Goal: Information Seeking & Learning: Check status

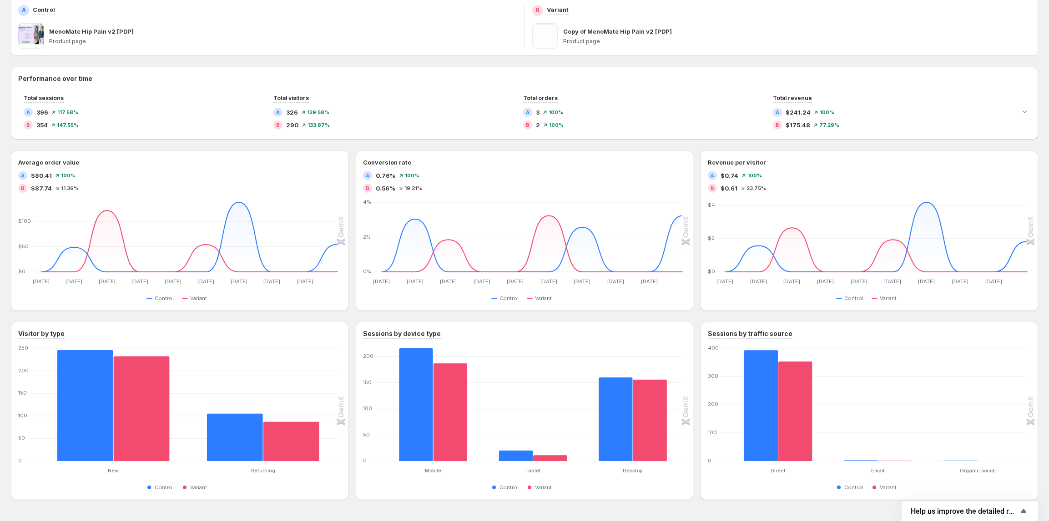
scroll to position [173, 0]
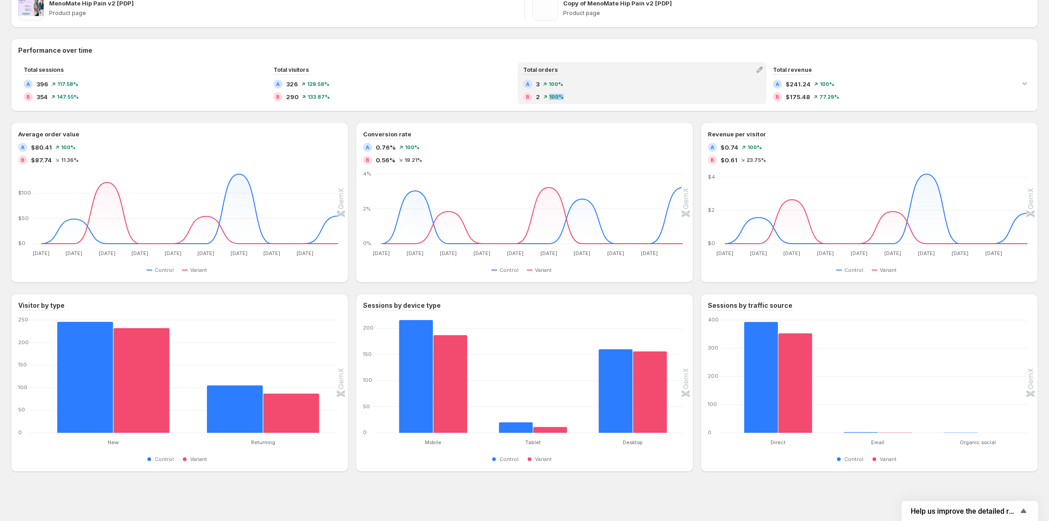
drag, startPoint x: 562, startPoint y: 99, endPoint x: 610, endPoint y: 104, distance: 48.5
click at [548, 98] on div "B 2 100%" at bounding box center [642, 96] width 238 height 9
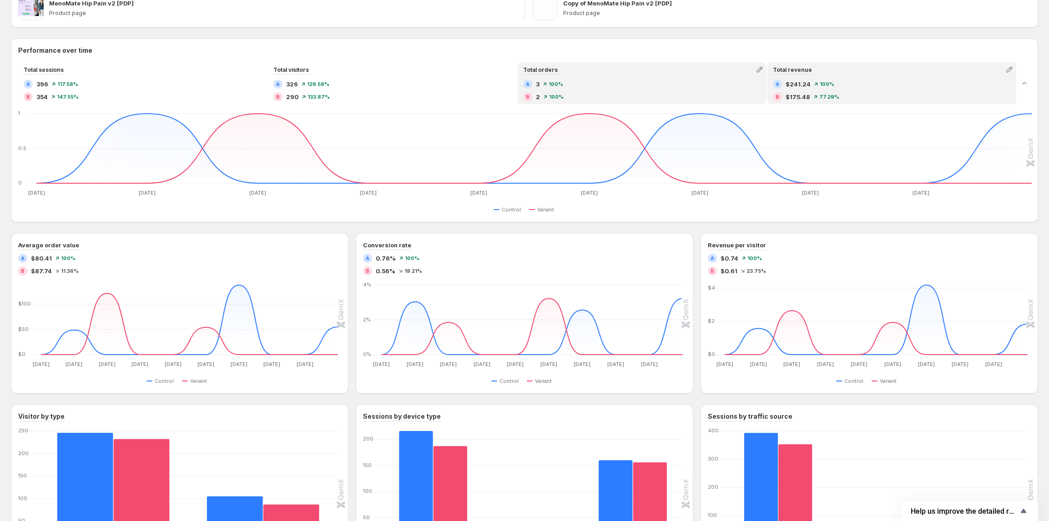
drag, startPoint x: 878, startPoint y: 75, endPoint x: 744, endPoint y: 105, distance: 137.0
click at [877, 76] on div "Total revenue A $241.24 100% B $175.48 77.29%" at bounding box center [891, 83] width 247 height 40
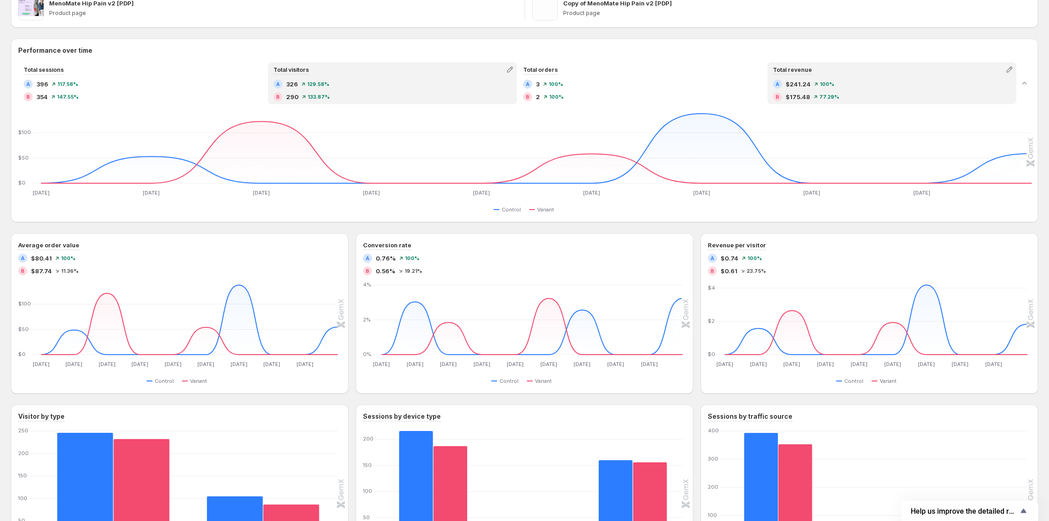
click at [417, 84] on div "A 326 129.58%" at bounding box center [392, 84] width 238 height 9
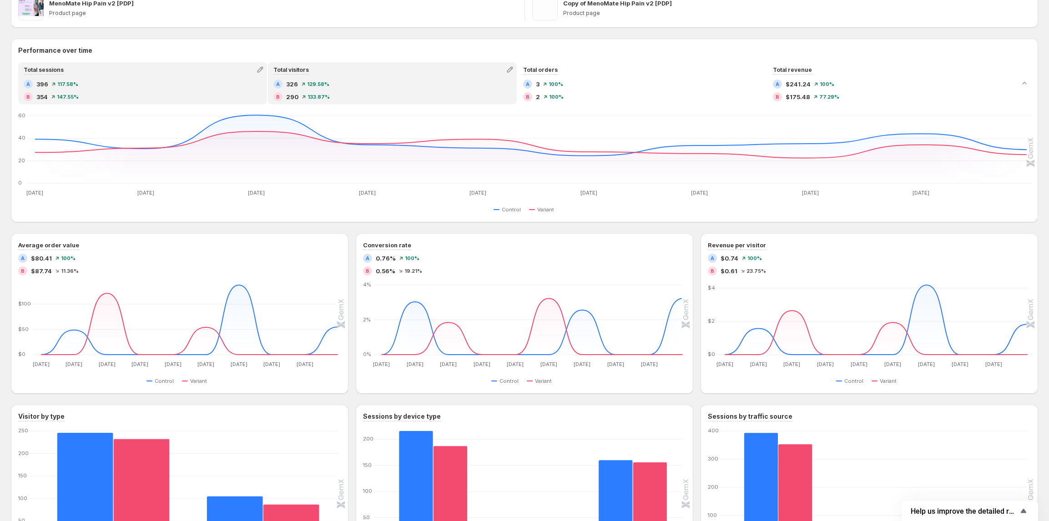
click at [80, 95] on div "B 354 147.55%" at bounding box center [143, 96] width 238 height 9
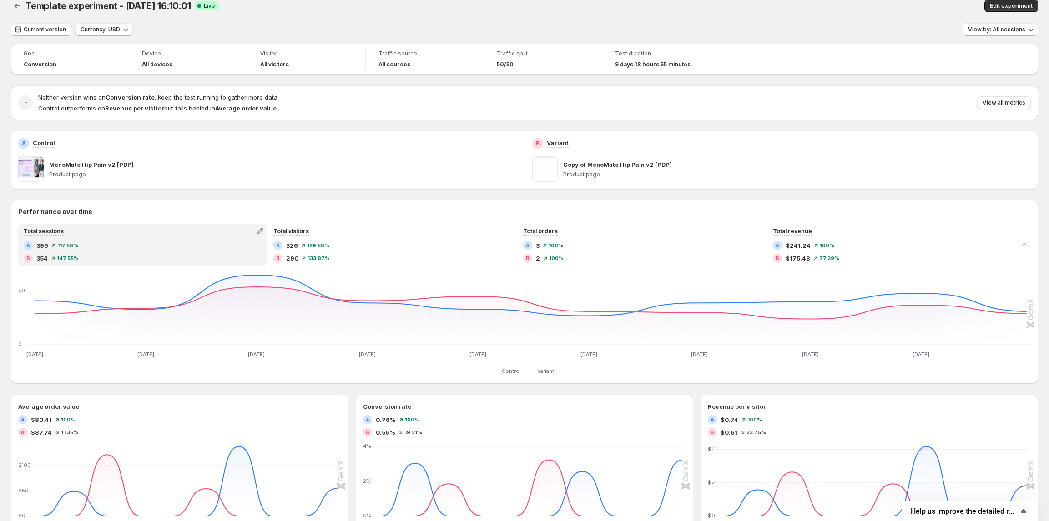
scroll to position [0, 0]
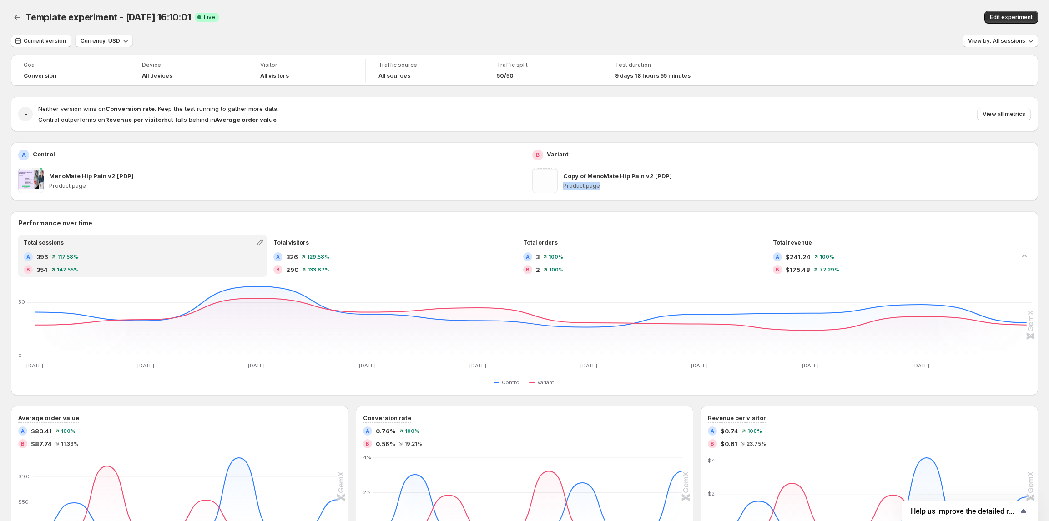
drag, startPoint x: 671, startPoint y: 178, endPoint x: 610, endPoint y: 186, distance: 61.9
click at [616, 186] on div "Copy of MenoMate Hip Pain v2 [PDP] Product page" at bounding box center [797, 180] width 468 height 25
click at [608, 176] on p "Copy of MenoMate Hip Pain v2 [PDP]" at bounding box center [617, 175] width 109 height 9
drag, startPoint x: 55, startPoint y: 174, endPoint x: 146, endPoint y: 175, distance: 91.0
click at [146, 175] on div "MenoMate Hip Pain v2 [PDP]" at bounding box center [283, 175] width 468 height 9
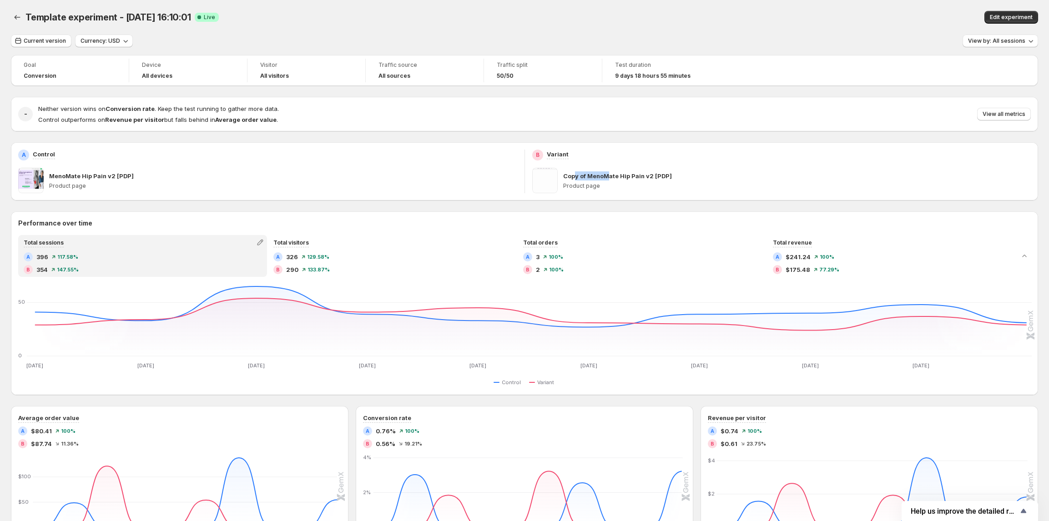
drag, startPoint x: 599, startPoint y: 170, endPoint x: 621, endPoint y: 170, distance: 21.8
click at [621, 170] on div "Copy of MenoMate Hip Pain v2 [PDP] Product page" at bounding box center [797, 180] width 468 height 25
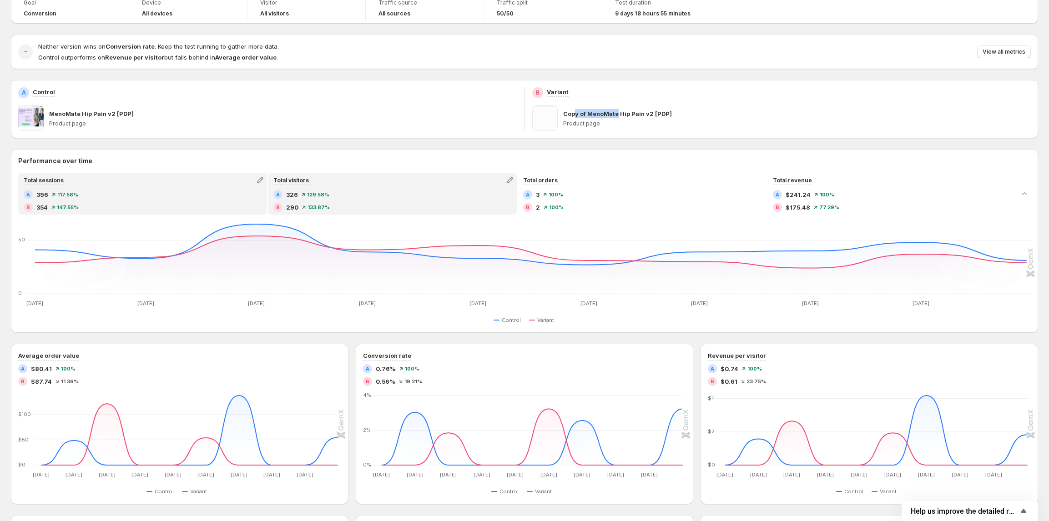
scroll to position [182, 0]
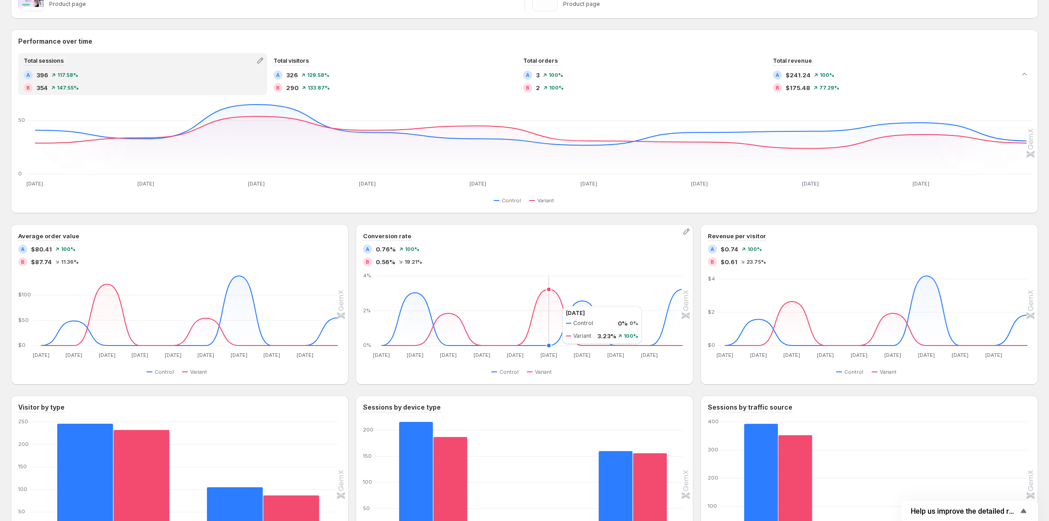
click at [553, 306] on icon "[DATE] Sep [DATE] Sep [DATE] Sep [DATE] Sep [DATE] Sep [DATE] [DATE] [DATE] [DA…" at bounding box center [523, 316] width 319 height 85
click at [592, 312] on icon "[DATE] Sep [DATE] Sep [DATE] Sep [DATE] Sep [DATE] Sep [DATE] [DATE] [DATE] [DA…" at bounding box center [523, 316] width 319 height 85
click at [686, 303] on div "Conversion rate A 0.76% 100% B 0.56% 19.21% [DATE] Sep [DATE] Sep [DATE] Sep [D…" at bounding box center [524, 304] width 337 height 161
drag, startPoint x: 315, startPoint y: 332, endPoint x: 243, endPoint y: 332, distance: 72.3
click at [303, 332] on icon "[DATE] Sep [DATE] Sep [DATE] Sep [DATE] Sep [DATE] Sep [DATE] [DATE] [DATE] [DA…" at bounding box center [178, 316] width 319 height 85
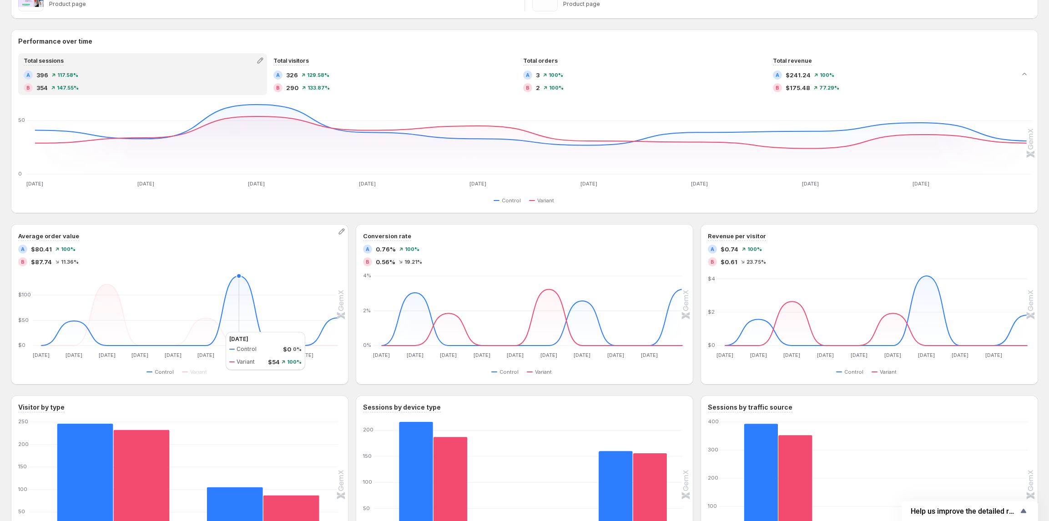
drag, startPoint x: 210, startPoint y: 332, endPoint x: 184, endPoint y: 332, distance: 26.4
click at [206, 332] on icon "[DATE] Sep [DATE] Sep [DATE] Sep [DATE] Sep [DATE] Sep [DATE] [DATE] [DATE] [DA…" at bounding box center [178, 316] width 319 height 85
drag, startPoint x: 160, startPoint y: 335, endPoint x: 106, endPoint y: 335, distance: 54.1
click at [133, 336] on icon "[DATE] Sep [DATE] Sep [DATE] Sep [DATE] Sep [DATE] Sep [DATE] [DATE] [DATE] [DA…" at bounding box center [178, 316] width 319 height 85
click at [93, 330] on icon "[DATE] Sep [DATE] Sep [DATE] Sep [DATE] Sep [DATE] Sep [DATE] [DATE] [DATE] [DA…" at bounding box center [178, 316] width 319 height 85
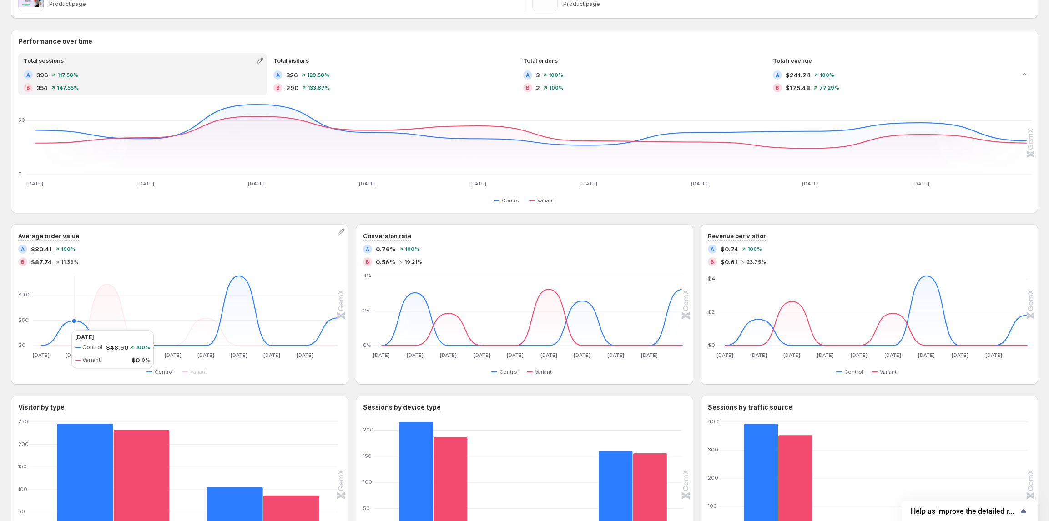
click at [62, 330] on icon at bounding box center [189, 311] width 296 height 70
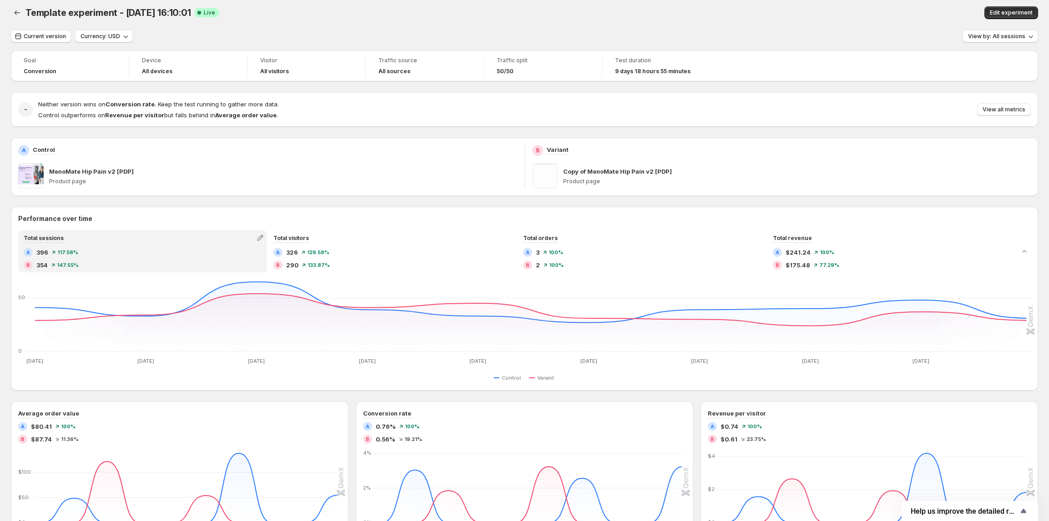
scroll to position [0, 0]
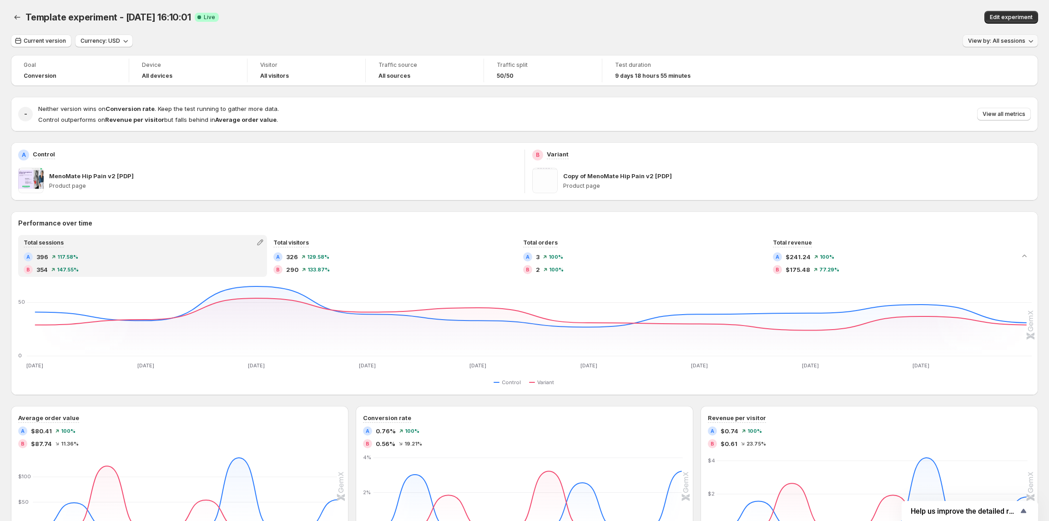
click at [993, 41] on span "View by: All sessions" at bounding box center [996, 40] width 57 height 7
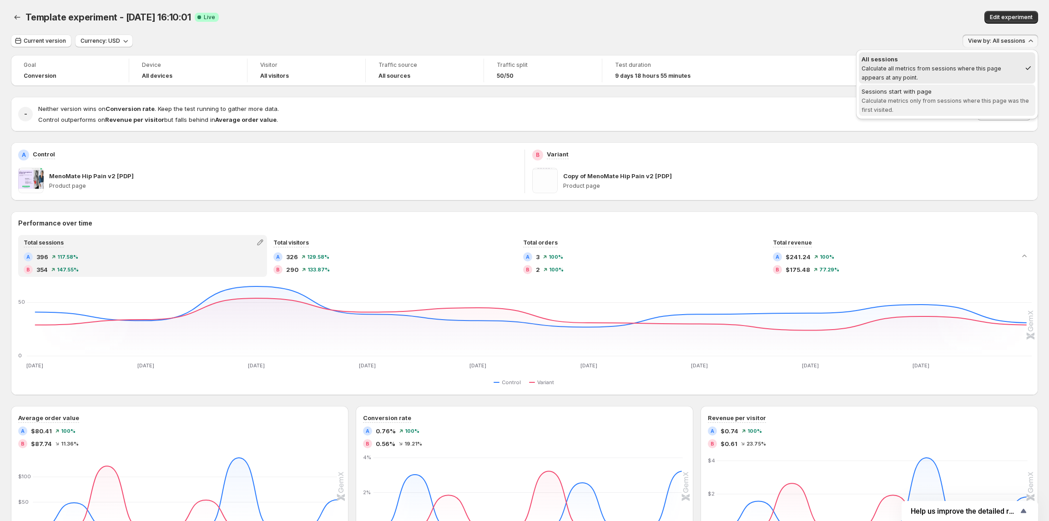
click at [941, 105] on span "Sessions start with page Calculate metrics only from sessions where this page w…" at bounding box center [946, 100] width 171 height 27
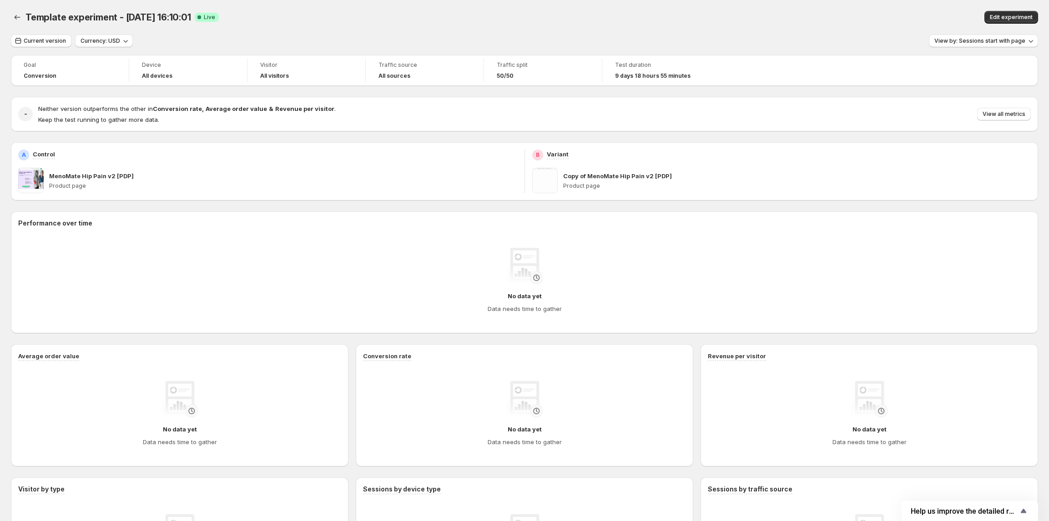
click at [798, 38] on div "Current version Currency: USD View by: Sessions start with page" at bounding box center [524, 41] width 1027 height 13
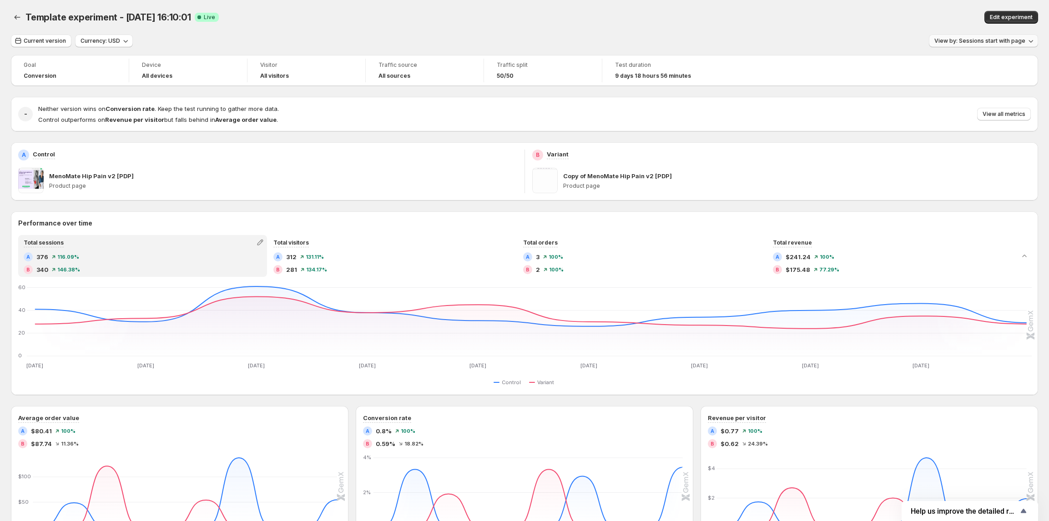
click at [982, 45] on button "View by: Sessions start with page" at bounding box center [983, 41] width 109 height 13
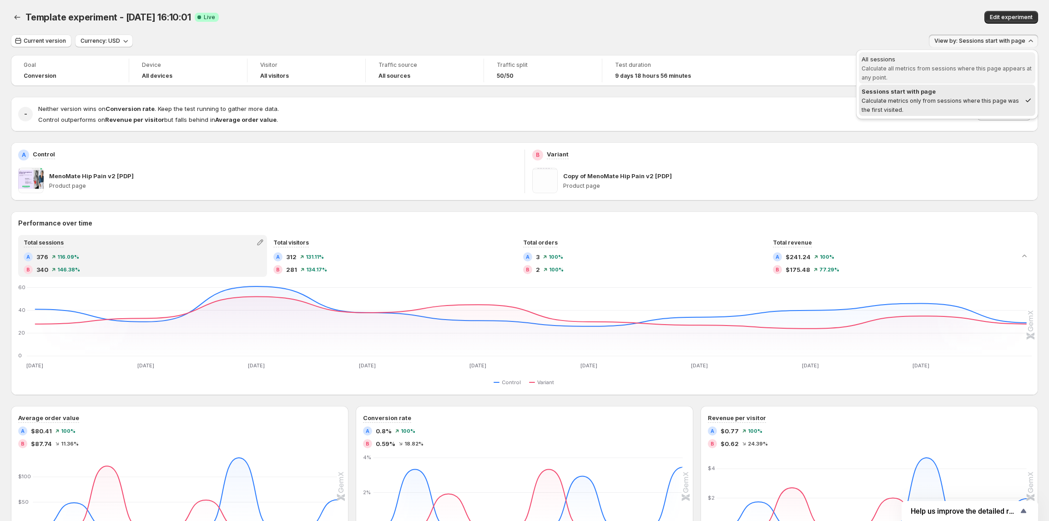
click at [944, 73] on span "All sessions Calculate all metrics from sessions where this page appears at any…" at bounding box center [946, 68] width 171 height 27
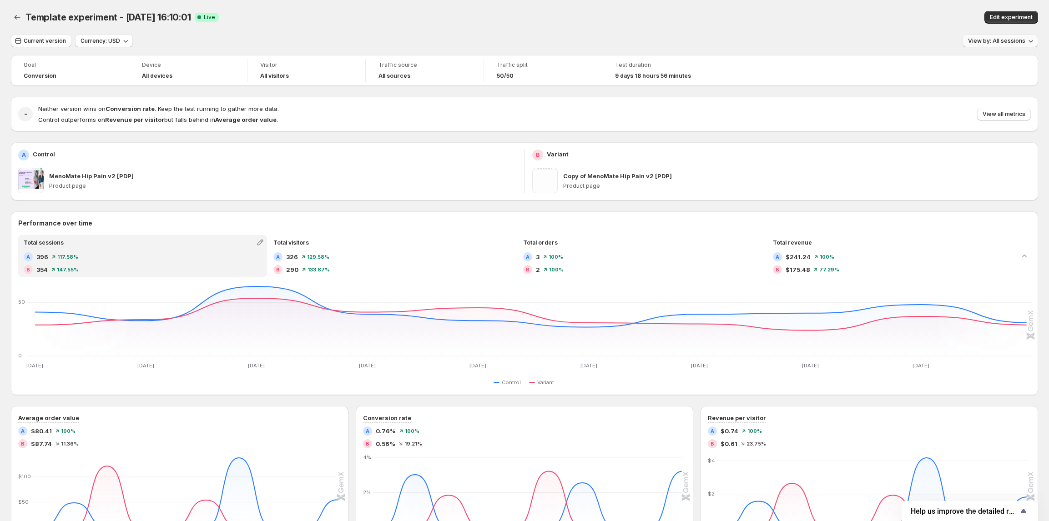
click at [978, 40] on span "View by: All sessions" at bounding box center [996, 40] width 57 height 7
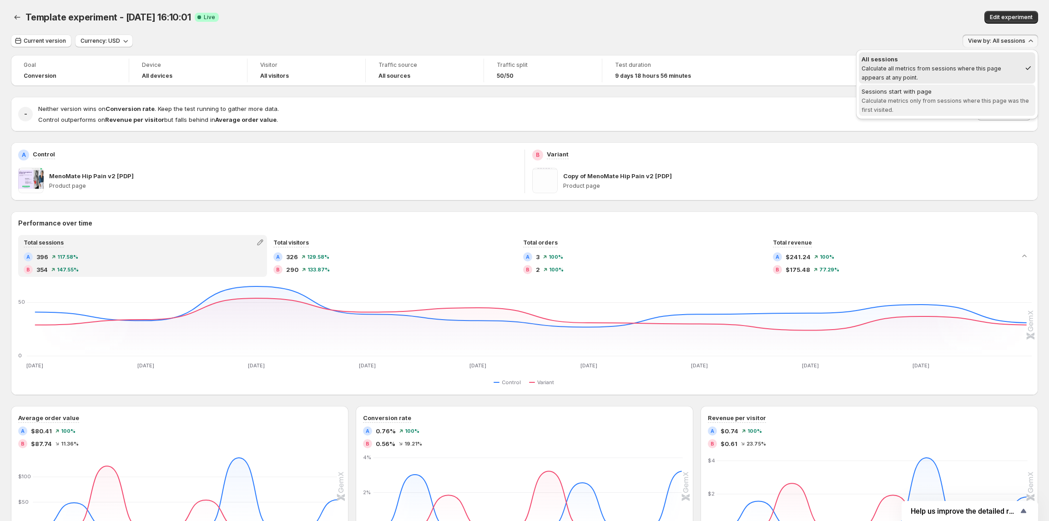
click at [963, 89] on div "Sessions start with page" at bounding box center [946, 91] width 171 height 9
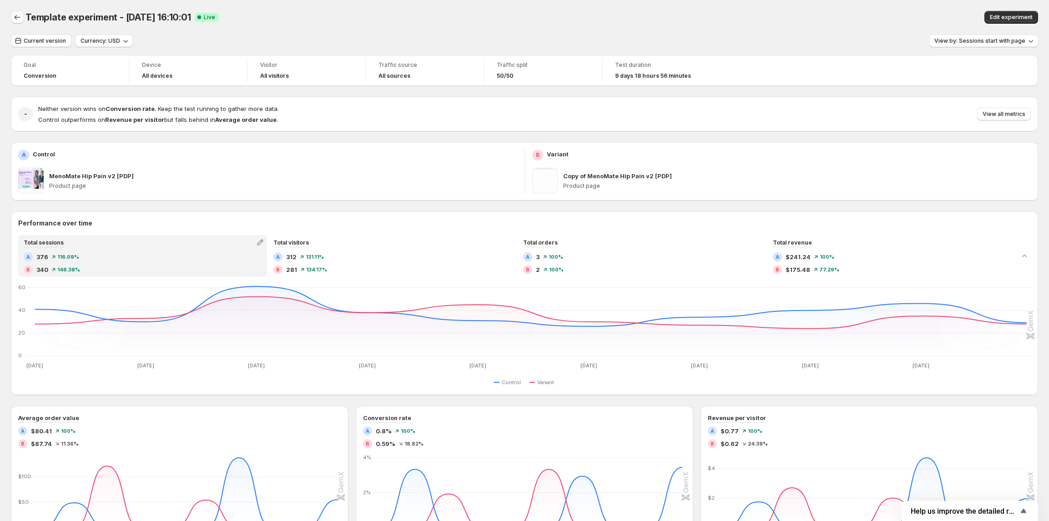
click at [19, 15] on icon "Back" at bounding box center [17, 17] width 9 height 9
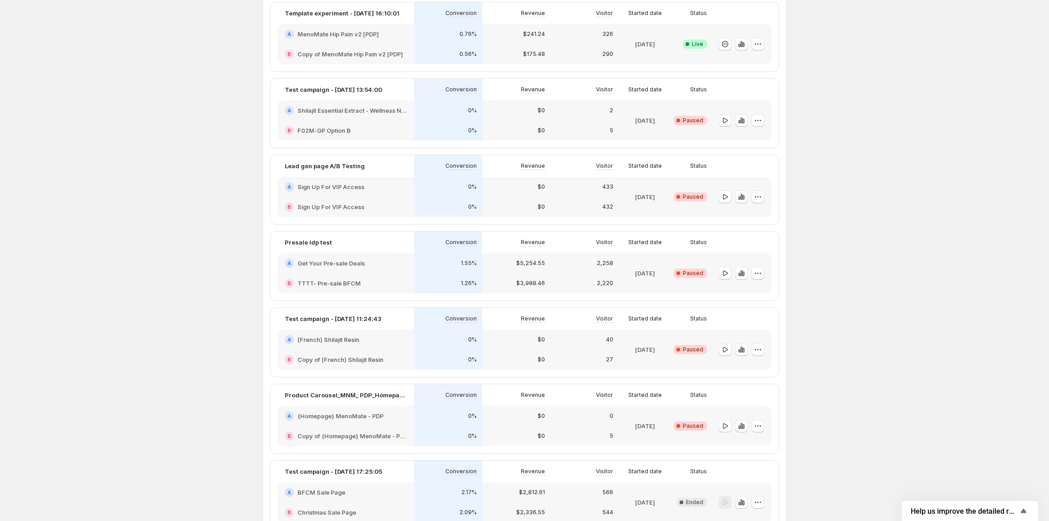
scroll to position [60, 0]
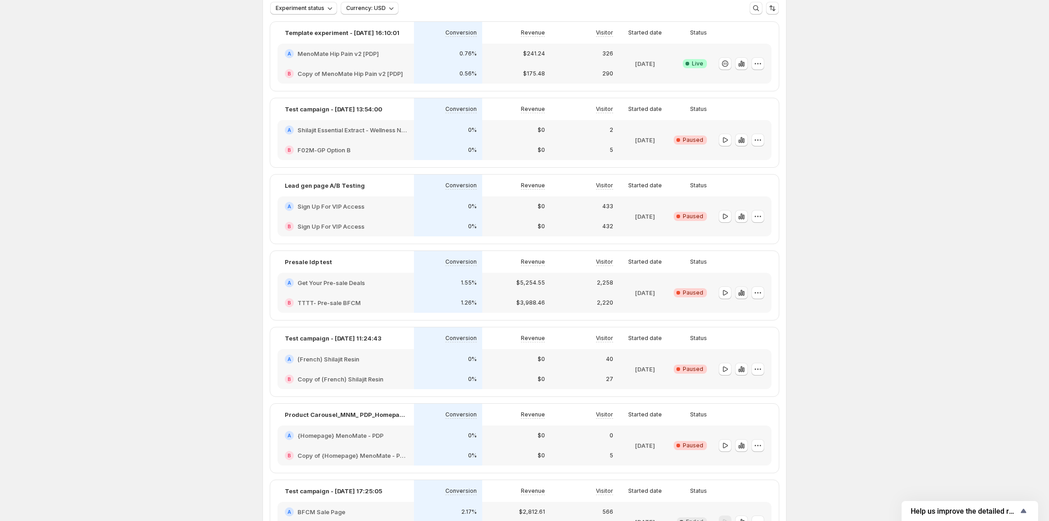
click at [742, 295] on icon "button" at bounding box center [741, 293] width 2 height 6
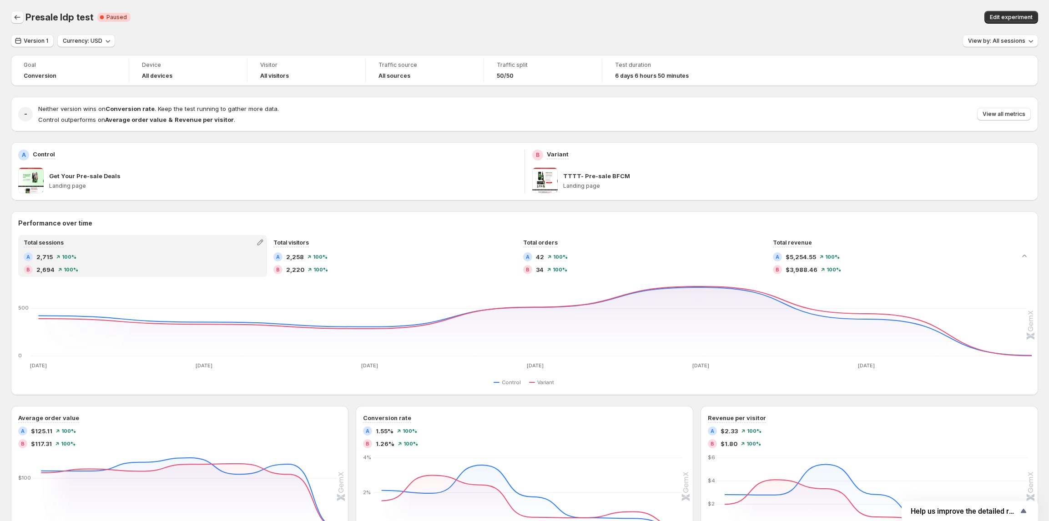
click at [22, 15] on button "Back" at bounding box center [17, 17] width 13 height 13
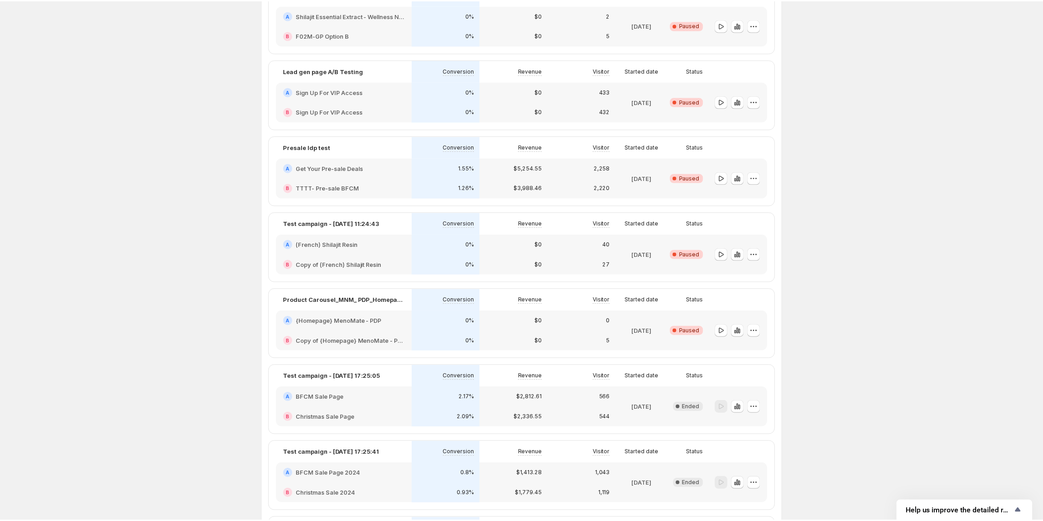
scroll to position [55, 0]
